Goal: Browse casually

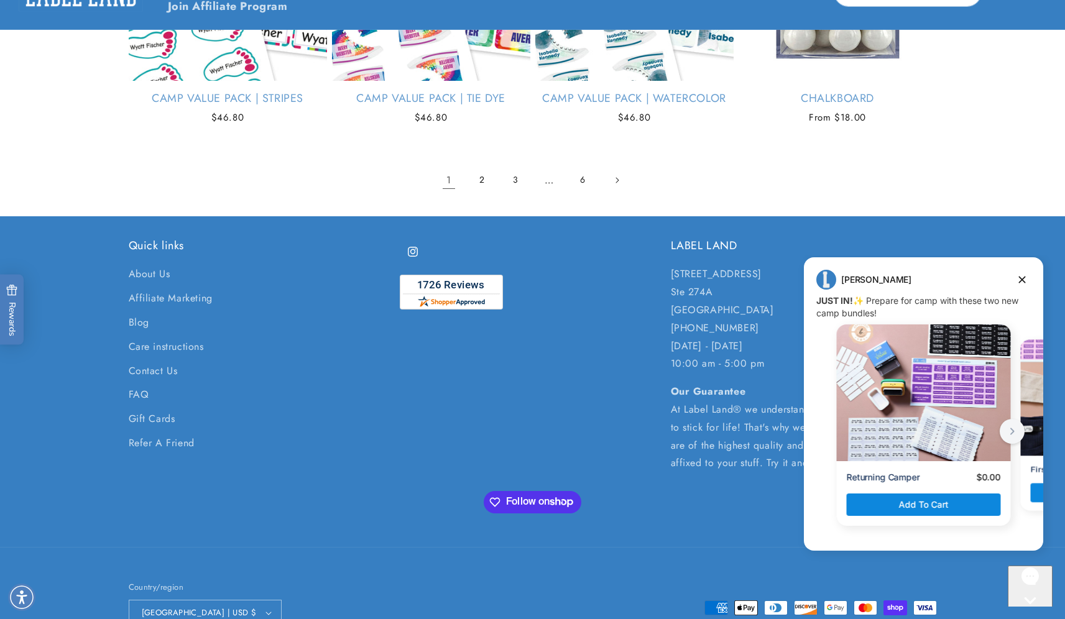
scroll to position [2529, 0]
